Goal: Transaction & Acquisition: Subscribe to service/newsletter

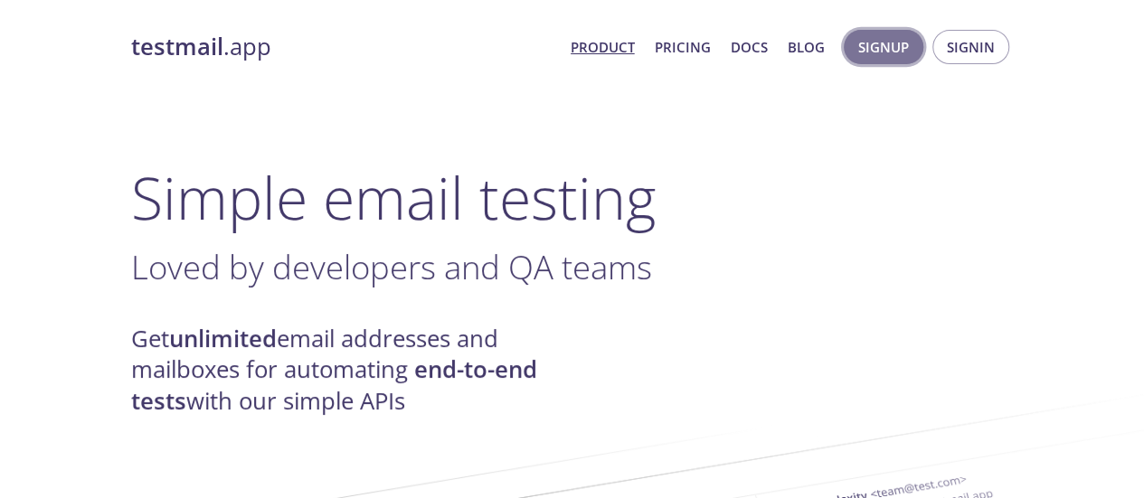
click at [901, 44] on span "Signup" at bounding box center [884, 47] width 51 height 24
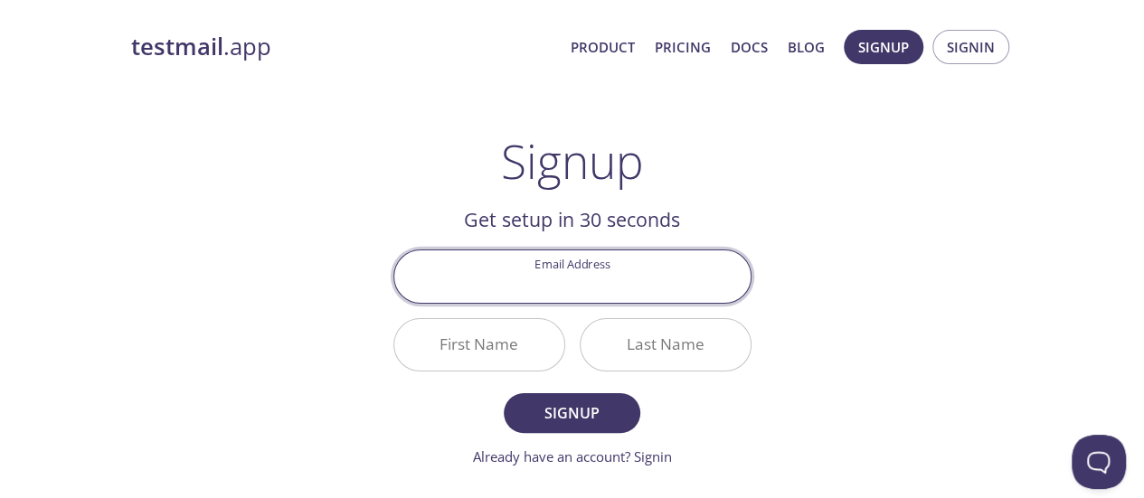
click at [536, 288] on input "Email Address" at bounding box center [572, 277] width 356 height 52
type input "[EMAIL_ADDRESS][DOMAIN_NAME]"
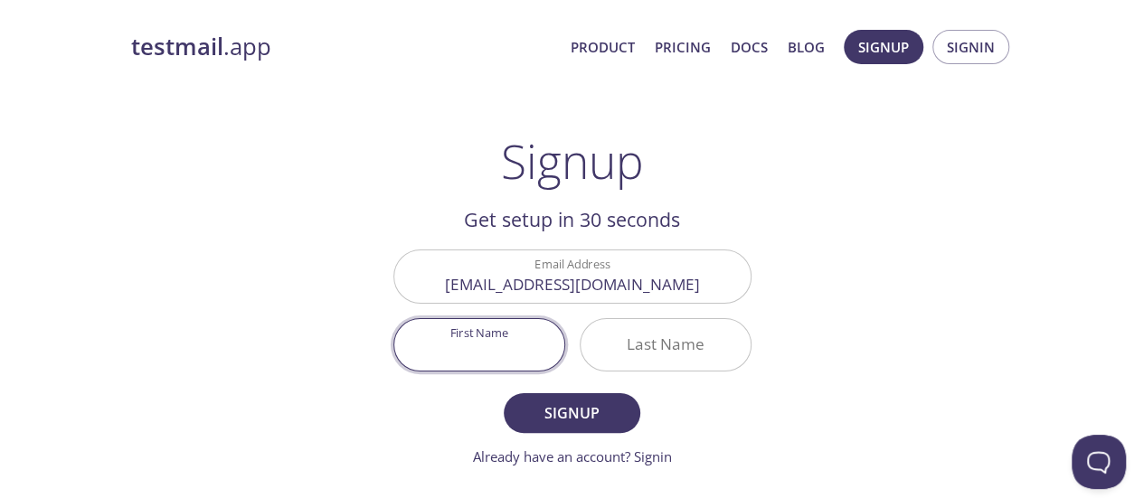
click at [481, 341] on input "First Name" at bounding box center [479, 345] width 170 height 52
type input "Subaida"
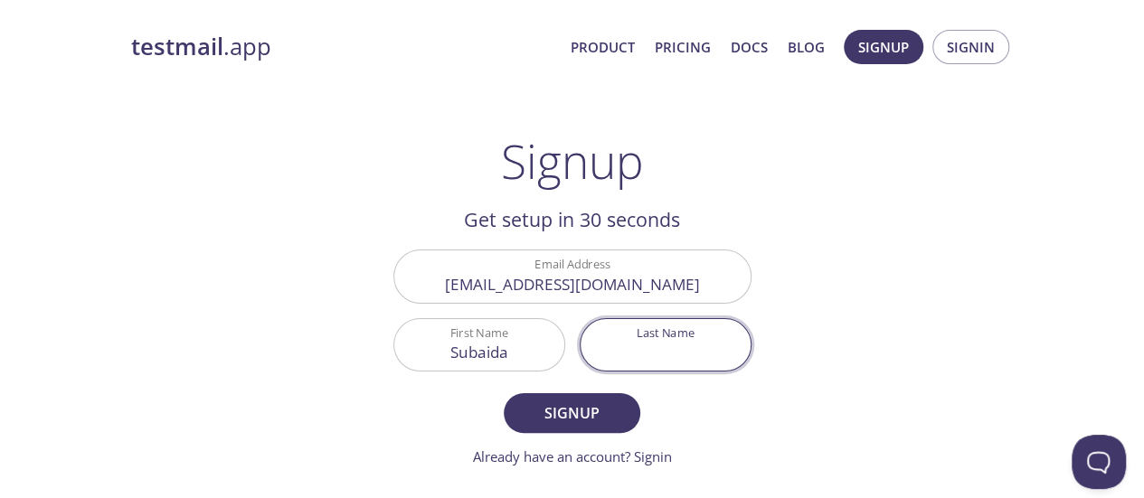
click at [650, 345] on input "Last Name" at bounding box center [666, 345] width 170 height 52
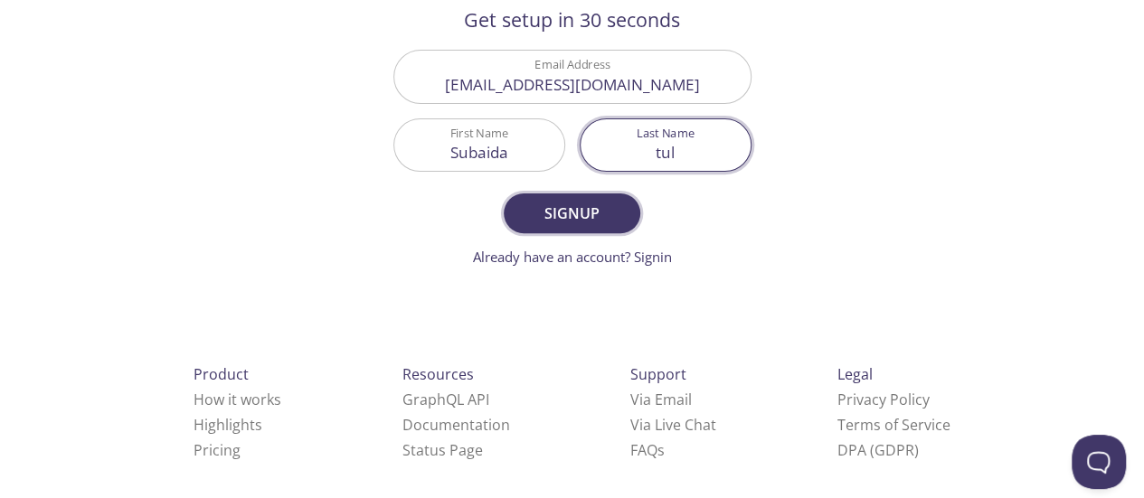
scroll to position [201, 0]
type input "tul"
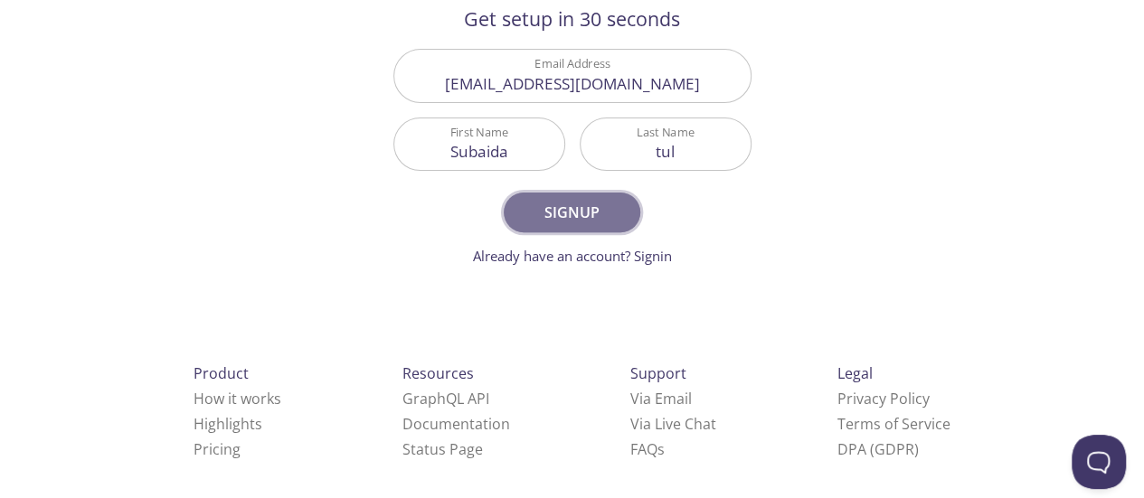
click at [586, 220] on span "Signup" at bounding box center [572, 212] width 96 height 25
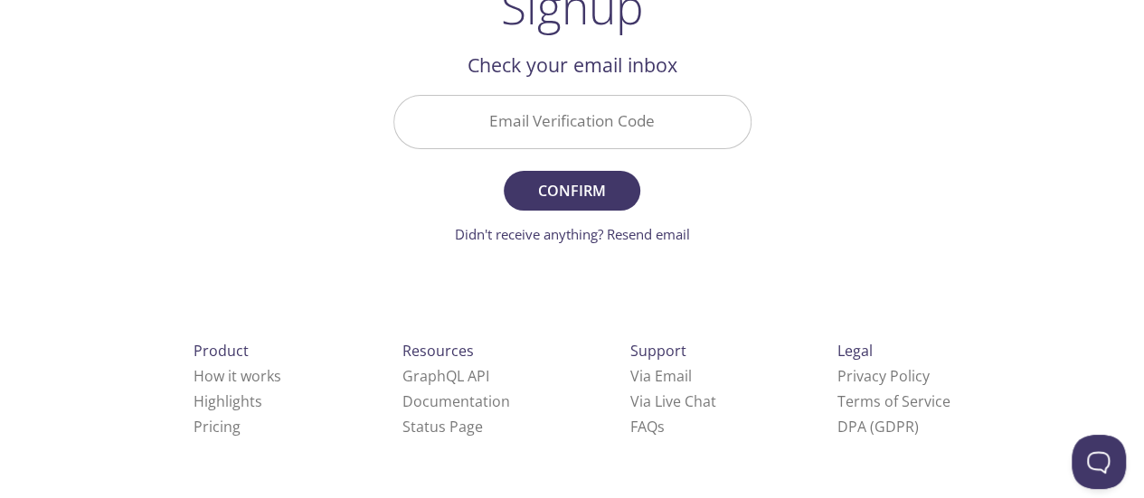
scroll to position [146, 0]
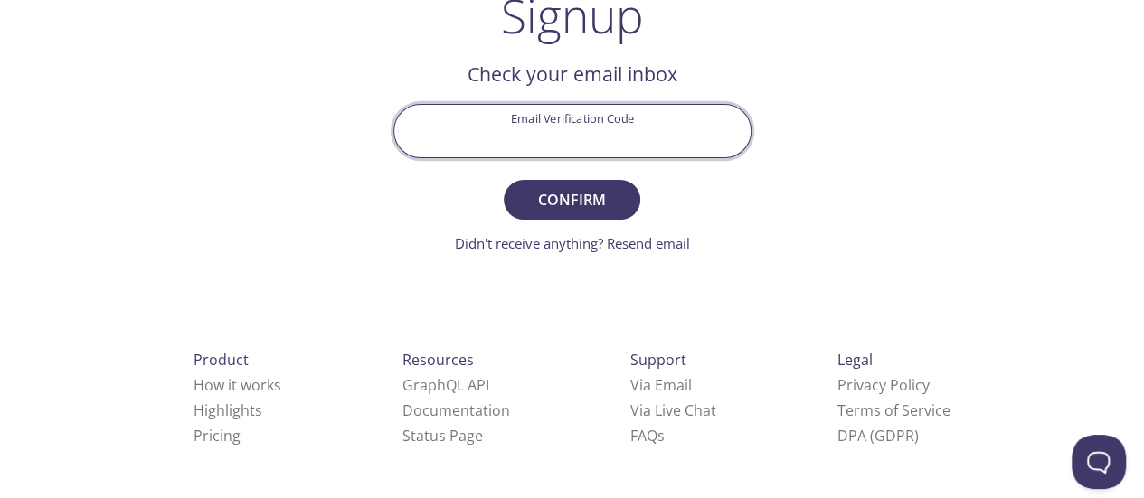
click at [631, 148] on input "Email Verification Code" at bounding box center [572, 131] width 356 height 52
paste input "G15FVTP"
type input "G15FVTP"
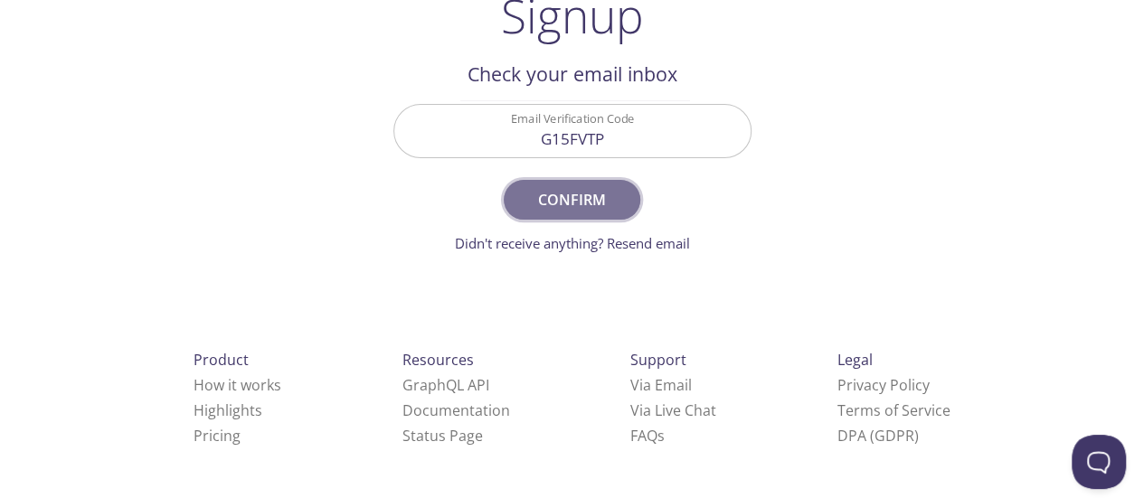
click at [574, 189] on span "Confirm" at bounding box center [572, 199] width 96 height 25
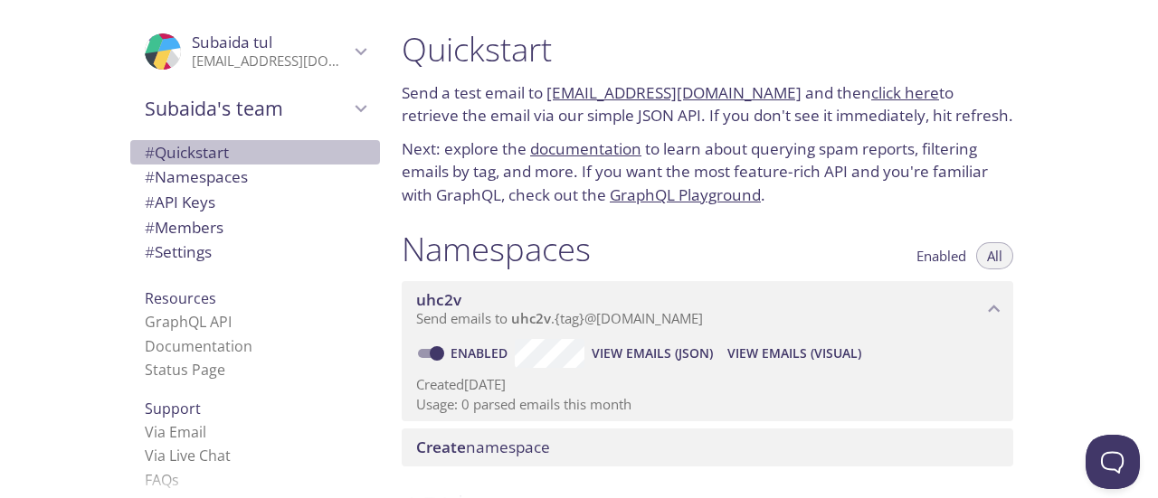
click at [188, 155] on span "# Quickstart" at bounding box center [187, 152] width 84 height 21
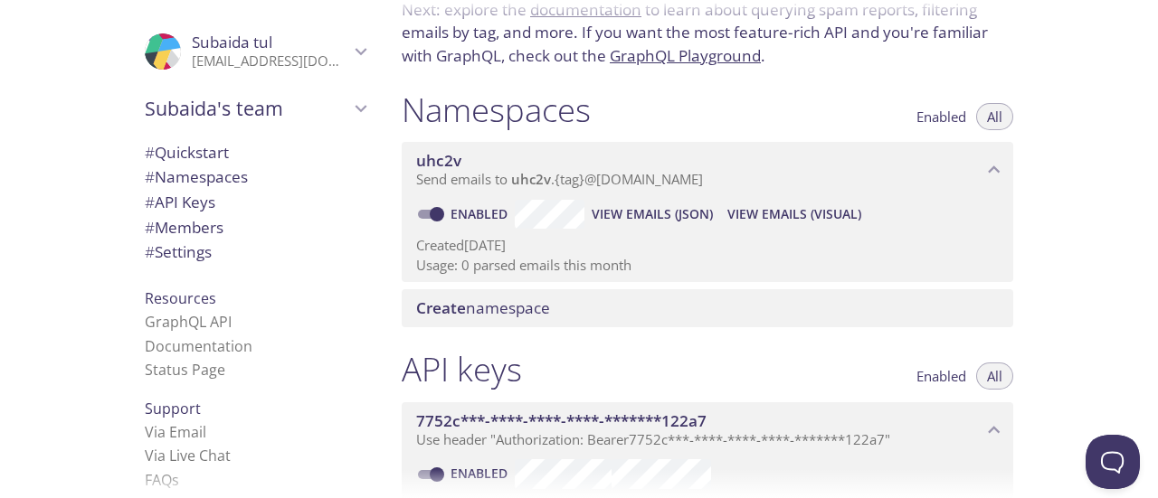
scroll to position [140, 0]
